Goal: Check status: Check status

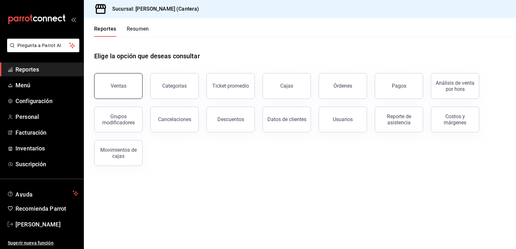
click at [131, 86] on button "Ventas" at bounding box center [118, 86] width 48 height 26
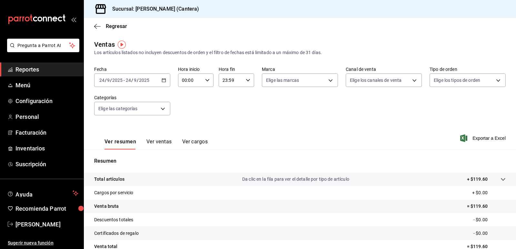
click at [163, 81] on icon "button" at bounding box center [164, 80] width 5 height 5
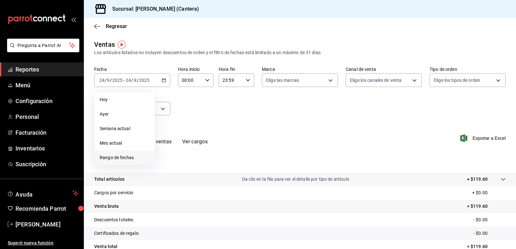
click at [125, 156] on span "Rango de fechas" at bounding box center [125, 158] width 50 height 7
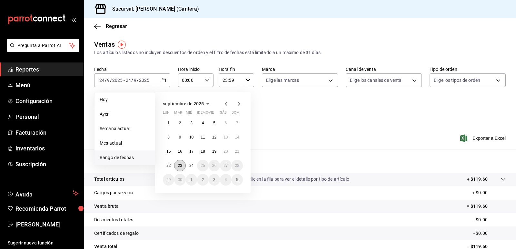
click at [179, 165] on abbr "23" at bounding box center [180, 166] width 4 height 5
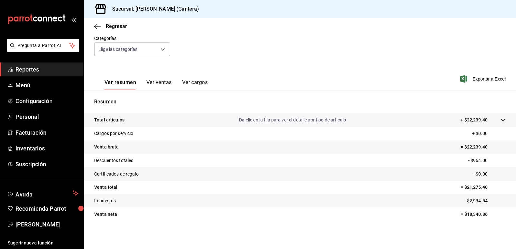
scroll to position [60, 0]
